Goal: Task Accomplishment & Management: Use online tool/utility

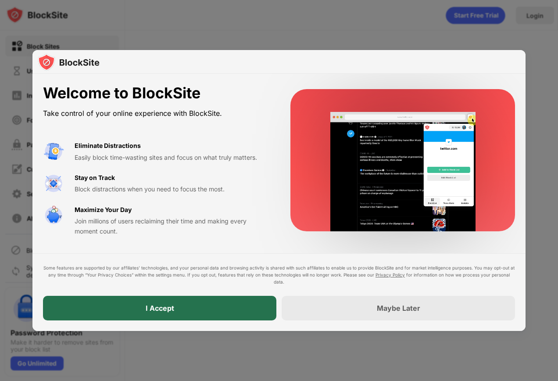
click at [190, 301] on div "I Accept" at bounding box center [159, 308] width 233 height 25
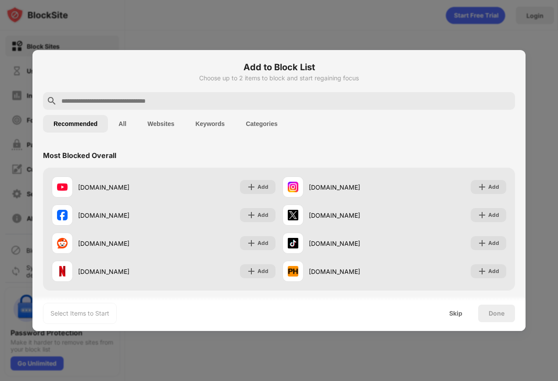
click at [196, 104] on input "text" at bounding box center [286, 101] width 451 height 11
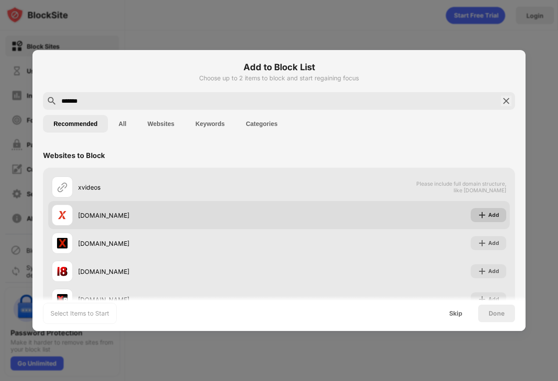
click at [471, 213] on div "Add" at bounding box center [489, 215] width 36 height 14
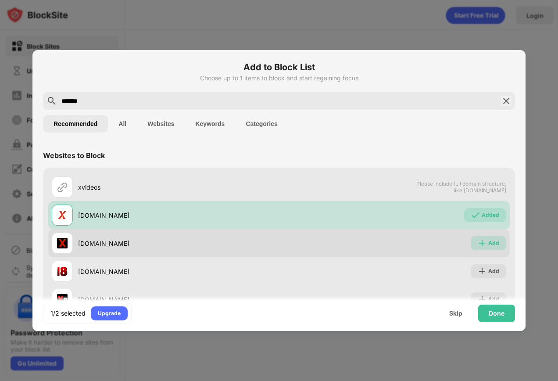
click at [471, 242] on div "Add" at bounding box center [489, 243] width 36 height 14
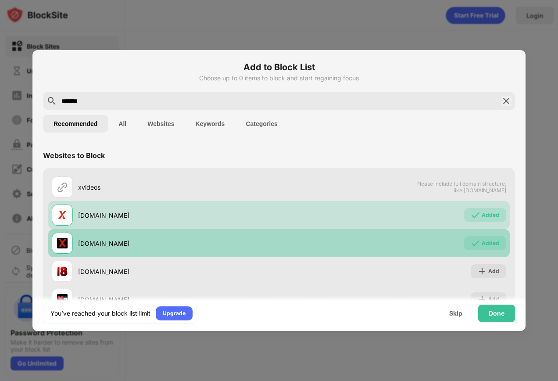
scroll to position [60, 0]
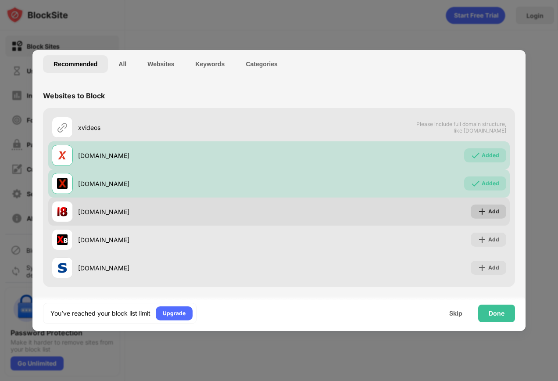
click at [478, 209] on img at bounding box center [482, 211] width 9 height 9
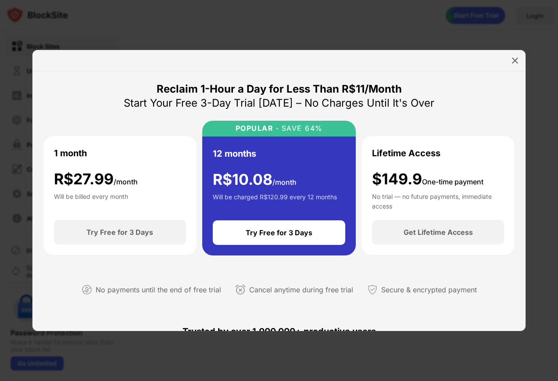
click at [509, 64] on div at bounding box center [515, 61] width 14 height 14
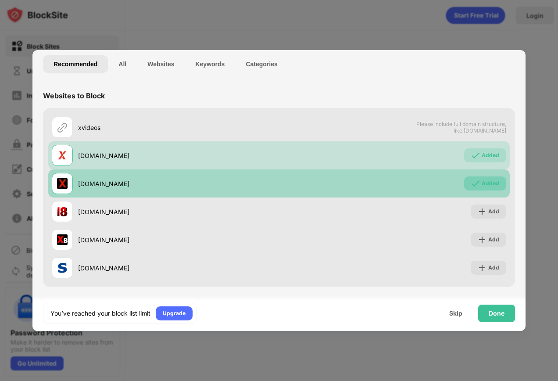
click at [484, 176] on div "Added" at bounding box center [485, 183] width 42 height 14
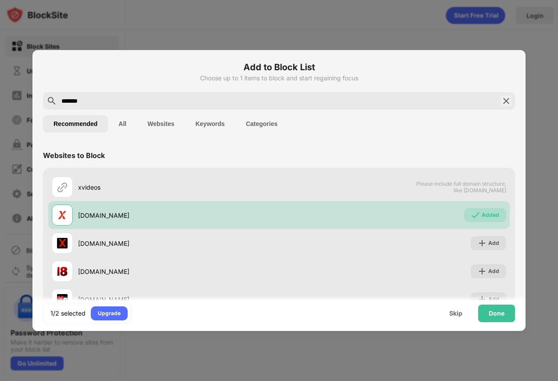
click at [138, 100] on input "*******" at bounding box center [279, 101] width 437 height 11
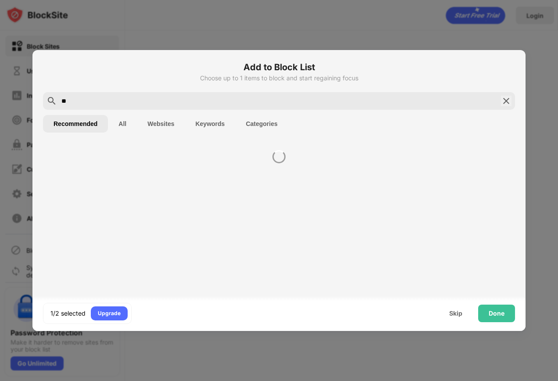
type input "*"
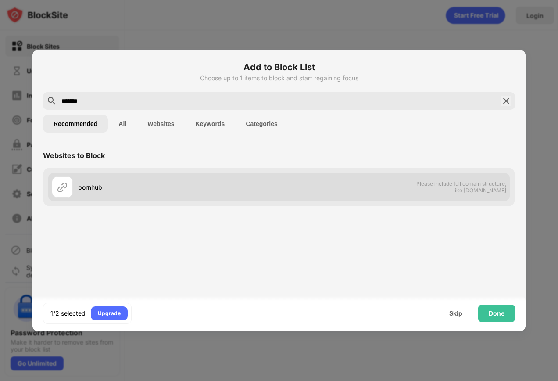
type input "*******"
click at [465, 186] on span "Please include full domain structure, like domain.com" at bounding box center [461, 186] width 90 height 13
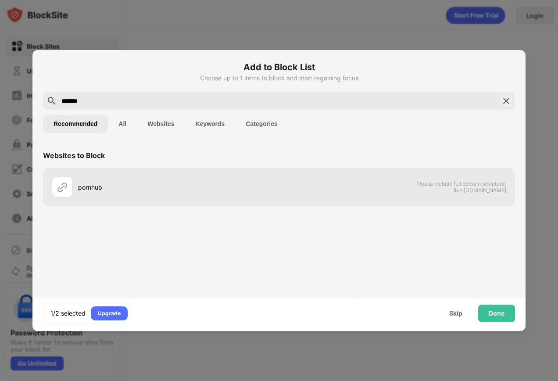
click at [482, 307] on div "Done" at bounding box center [496, 314] width 37 height 18
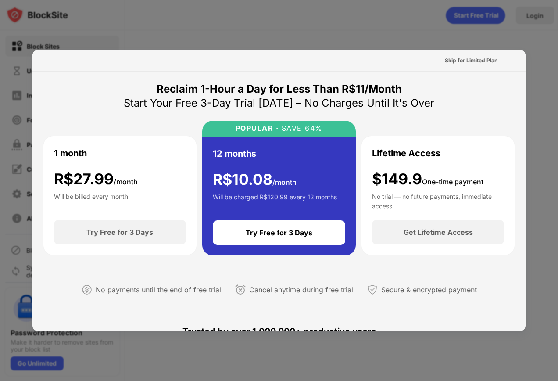
click at [513, 61] on div "Skip for Limited Plan" at bounding box center [278, 60] width 493 height 21
click at [525, 41] on div at bounding box center [279, 190] width 558 height 381
click at [461, 52] on div "Skip for Limited Plan" at bounding box center [278, 60] width 493 height 21
click at [446, 62] on div "Skip for Limited Plan" at bounding box center [471, 60] width 53 height 9
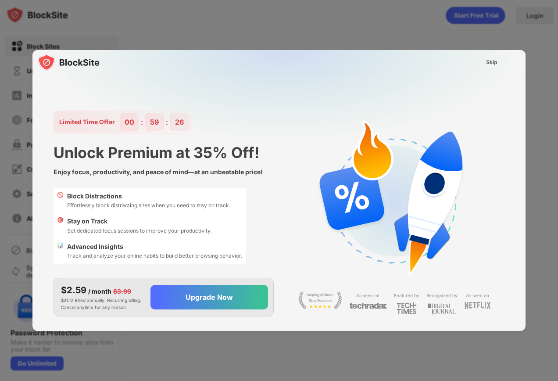
click at [491, 52] on img at bounding box center [284, 137] width 493 height 174
click at [492, 49] on div at bounding box center [279, 190] width 558 height 381
click at [494, 44] on div at bounding box center [279, 190] width 558 height 381
click at [494, 54] on img at bounding box center [284, 137] width 493 height 174
click at [492, 63] on div "Skip" at bounding box center [491, 62] width 11 height 9
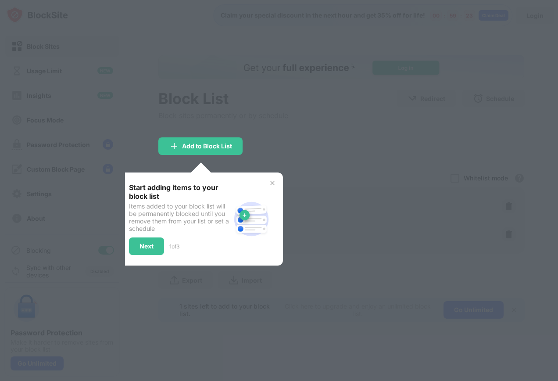
click at [276, 186] on img at bounding box center [272, 182] width 7 height 7
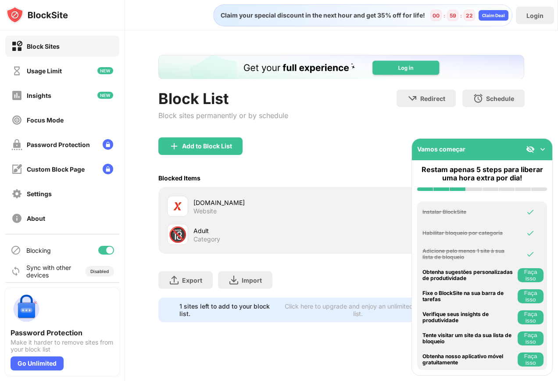
click at [233, 161] on div "Add to Block List" at bounding box center [341, 153] width 366 height 32
click at [224, 144] on div "Add to Block List" at bounding box center [207, 146] width 50 height 7
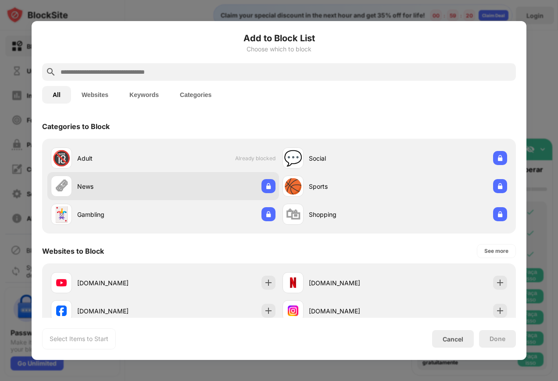
click at [254, 173] on div "🗞 News" at bounding box center [163, 186] width 232 height 28
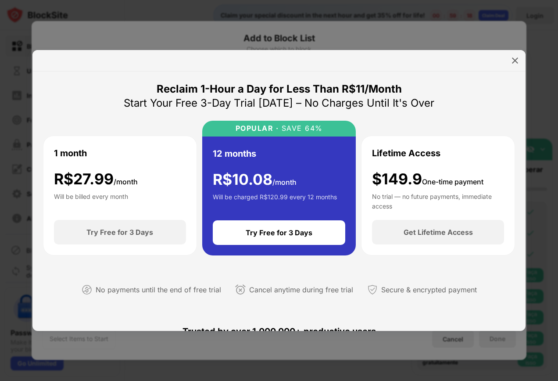
click at [509, 61] on div at bounding box center [515, 61] width 14 height 14
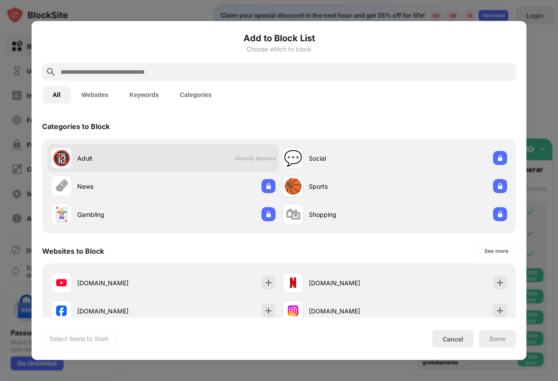
click at [265, 160] on span "Already blocked" at bounding box center [255, 158] width 40 height 7
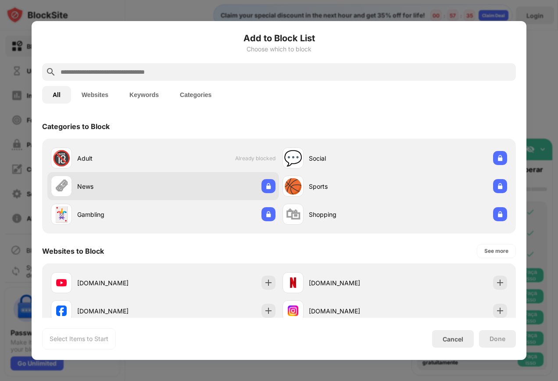
scroll to position [176, 0]
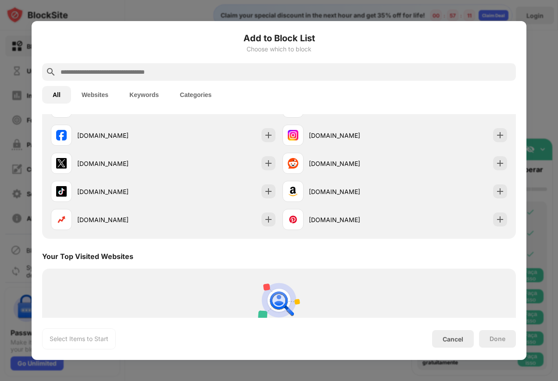
click at [319, 23] on div "Add to Block List Choose which to block All Websites Keywords Categories Catego…" at bounding box center [279, 190] width 495 height 339
